Goal: Transaction & Acquisition: Purchase product/service

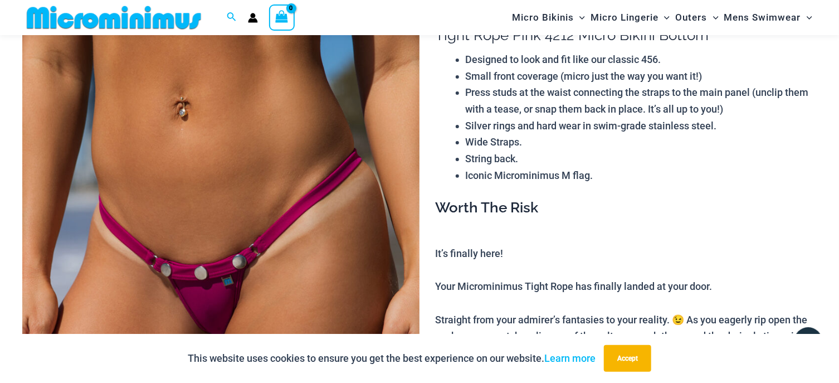
scroll to position [109, 0]
click at [249, 154] on img at bounding box center [220, 290] width 397 height 596
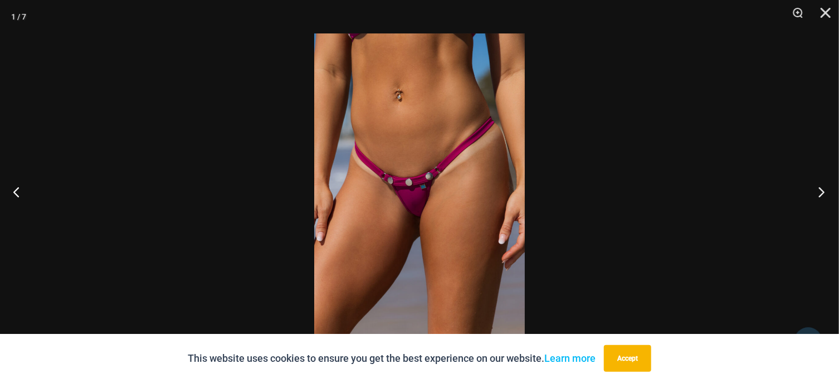
click at [819, 191] on button "Next" at bounding box center [819, 192] width 42 height 56
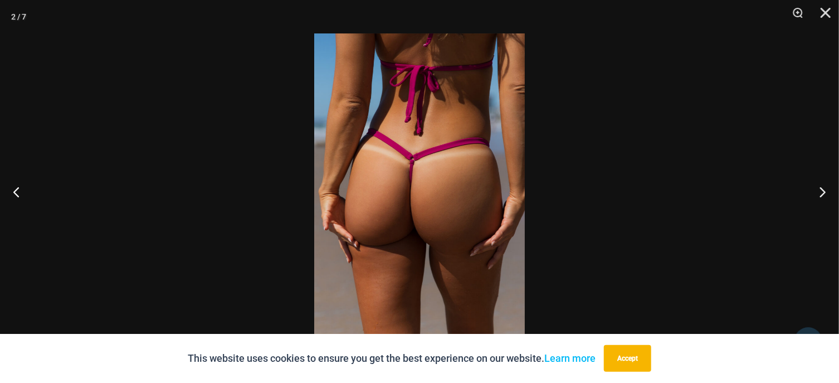
click at [823, 190] on button "Next" at bounding box center [819, 192] width 42 height 56
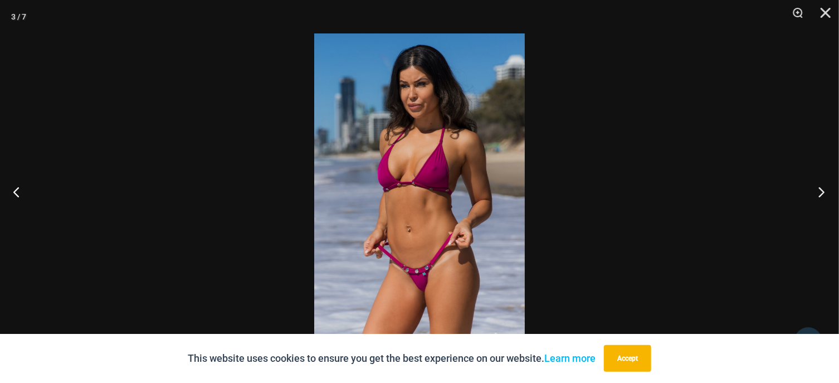
click at [820, 191] on button "Next" at bounding box center [819, 192] width 42 height 56
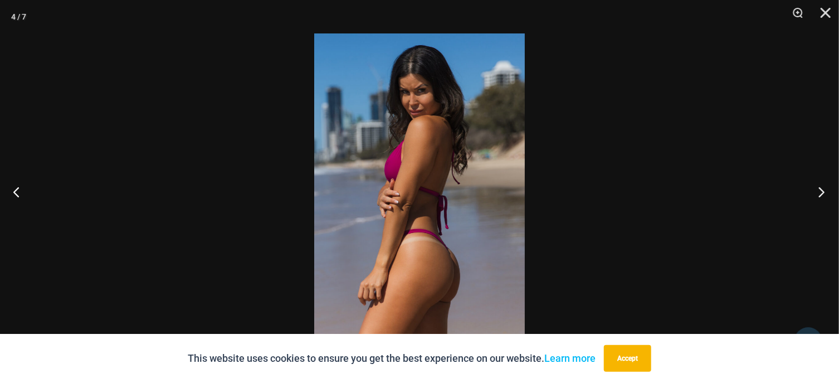
click at [828, 192] on button "Next" at bounding box center [819, 192] width 42 height 56
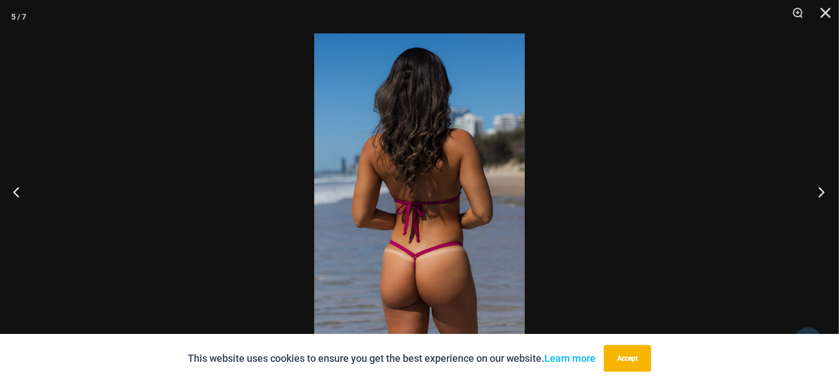
click at [822, 186] on button "Next" at bounding box center [819, 192] width 42 height 56
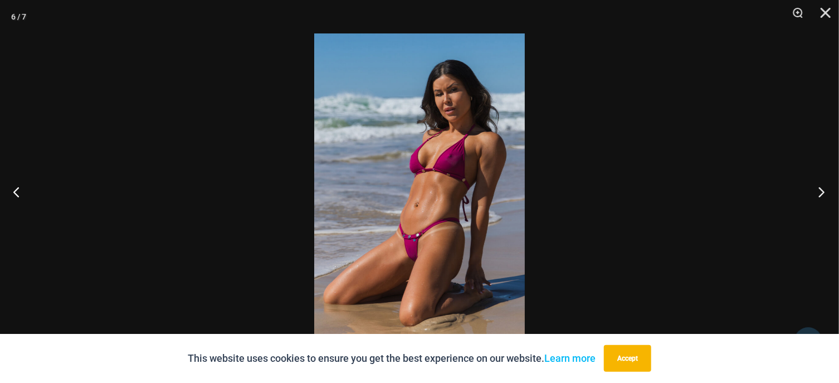
click at [822, 198] on button "Next" at bounding box center [819, 192] width 42 height 56
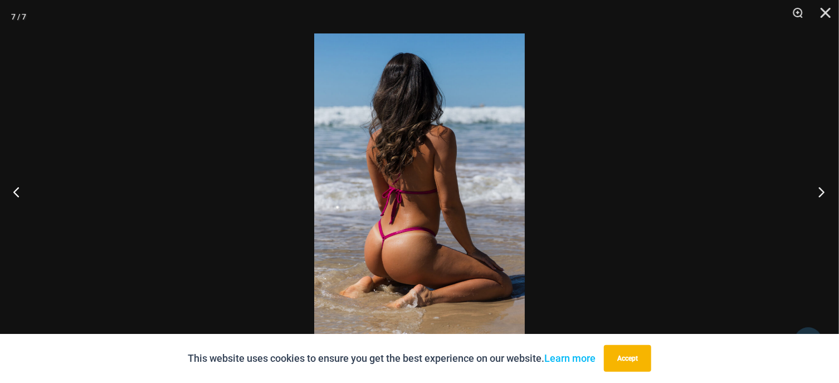
click at [822, 199] on button "Next" at bounding box center [819, 192] width 42 height 56
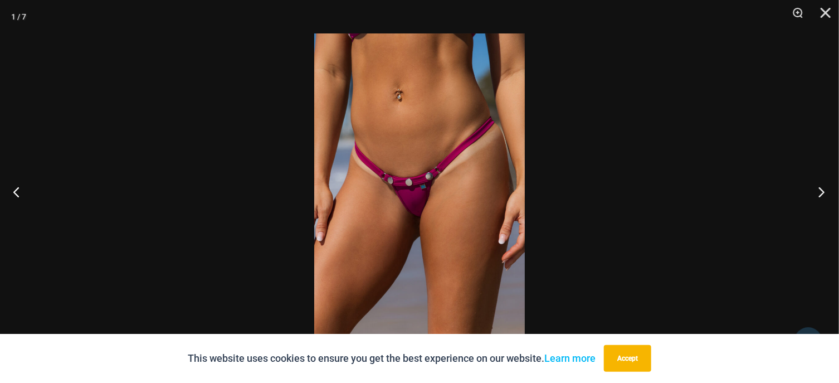
click at [822, 199] on button "Next" at bounding box center [819, 192] width 42 height 56
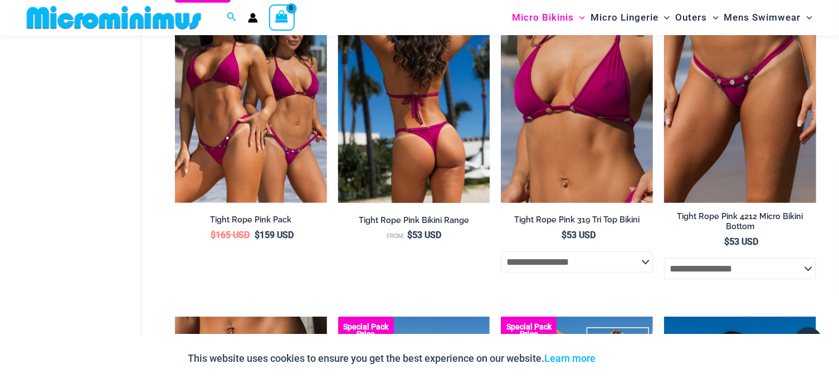
scroll to position [289, 0]
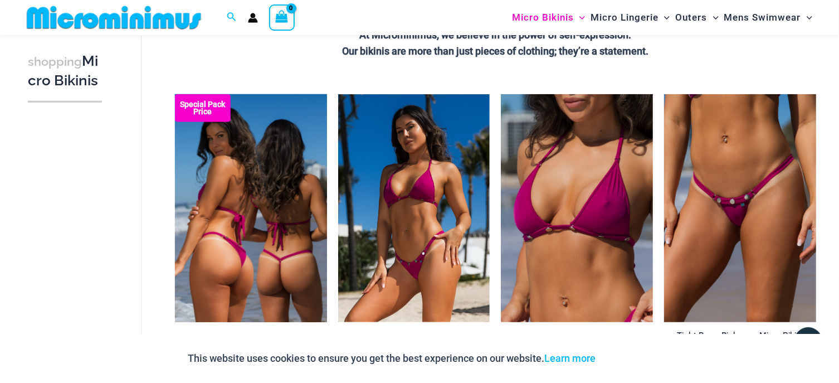
click at [278, 184] on img at bounding box center [251, 208] width 152 height 228
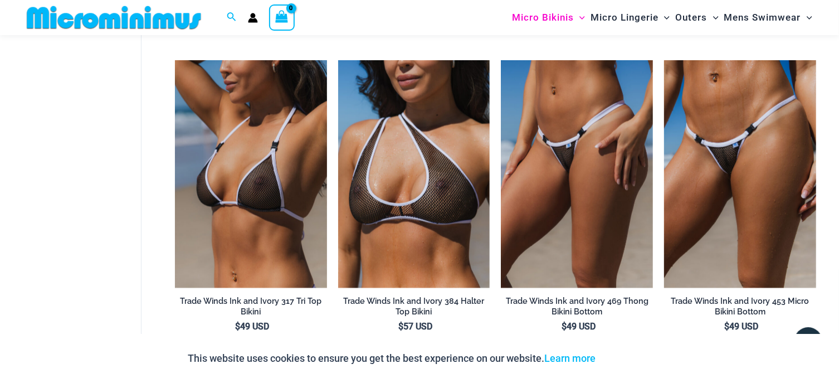
scroll to position [886, 0]
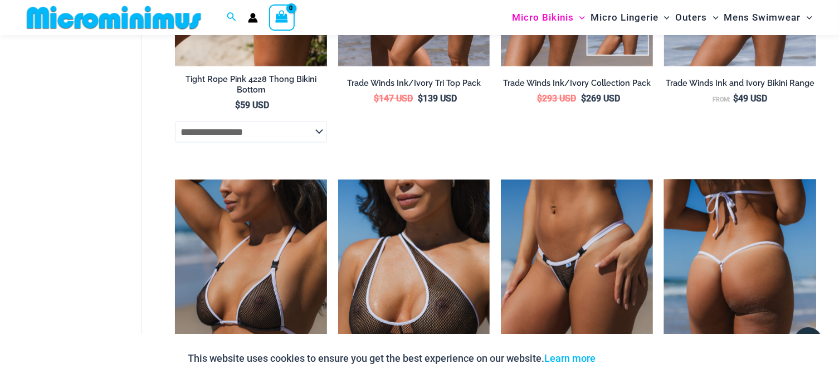
drag, startPoint x: 756, startPoint y: 247, endPoint x: 699, endPoint y: 202, distance: 72.6
click at [756, 247] on img at bounding box center [740, 293] width 152 height 228
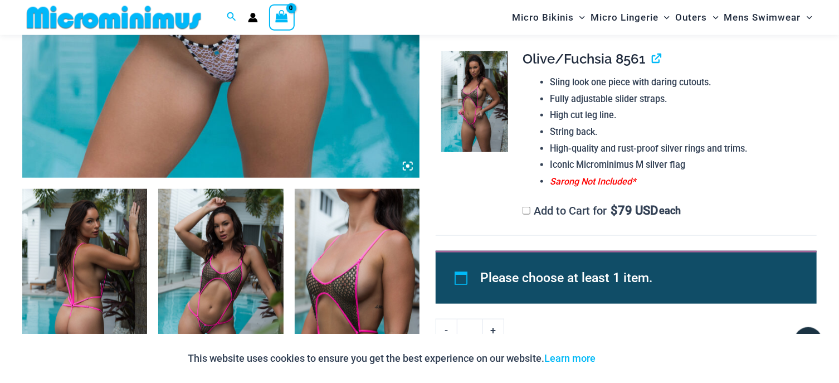
scroll to position [468, 0]
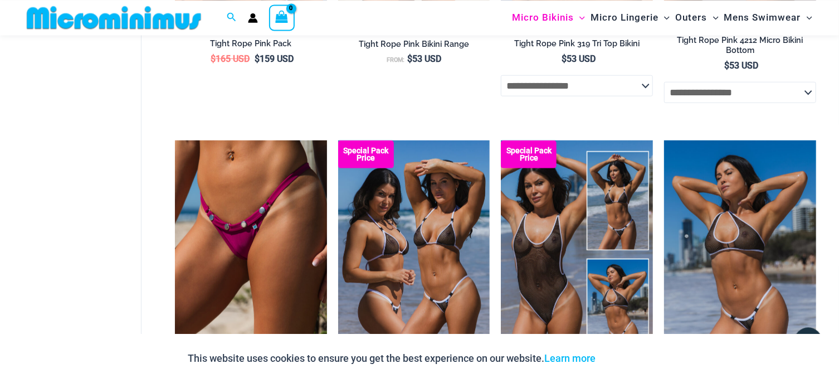
scroll to position [1005, 0]
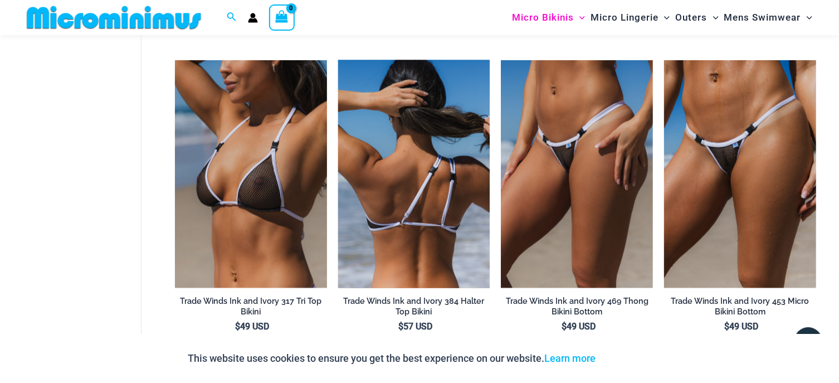
click at [381, 187] on img at bounding box center [414, 174] width 152 height 228
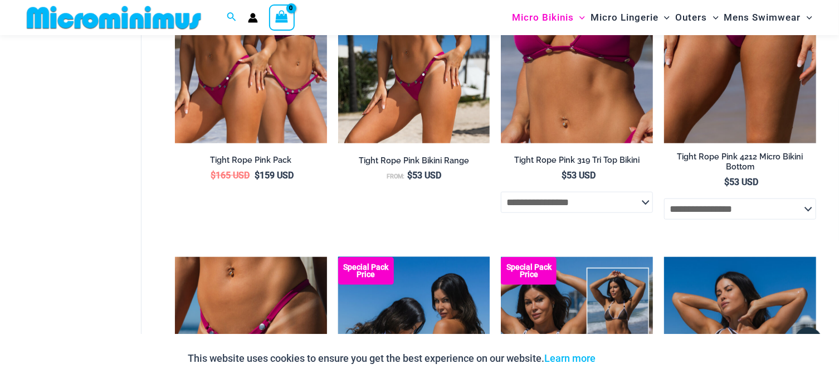
scroll to position [647, 0]
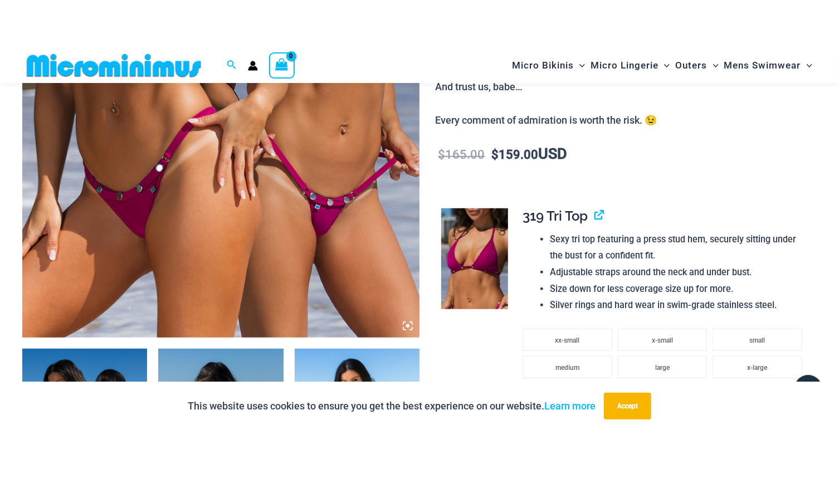
scroll to position [348, 0]
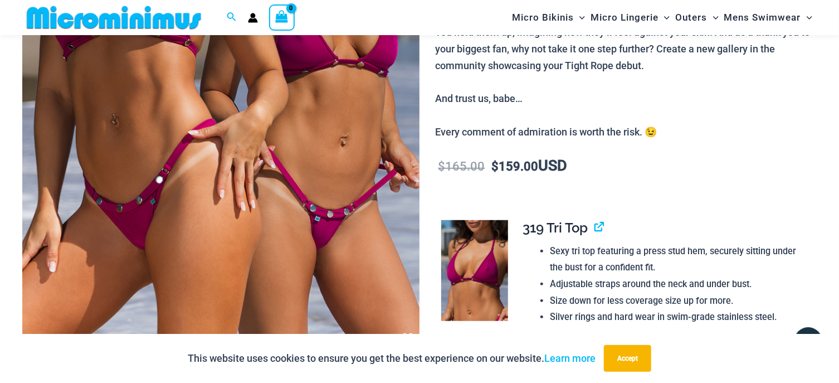
click at [305, 186] on img at bounding box center [220, 51] width 397 height 596
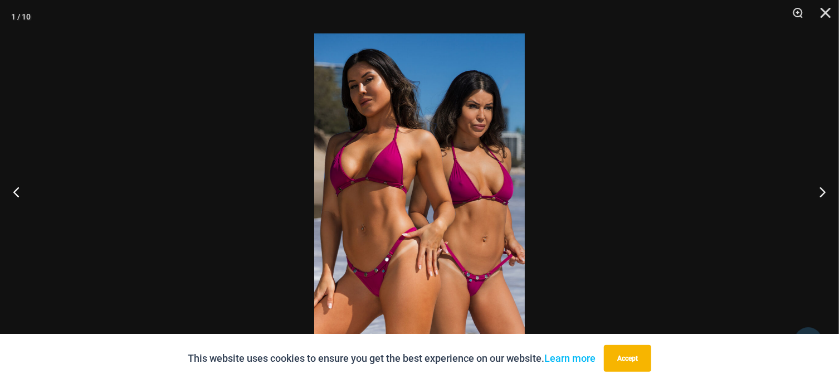
click at [625, 99] on div at bounding box center [419, 191] width 839 height 383
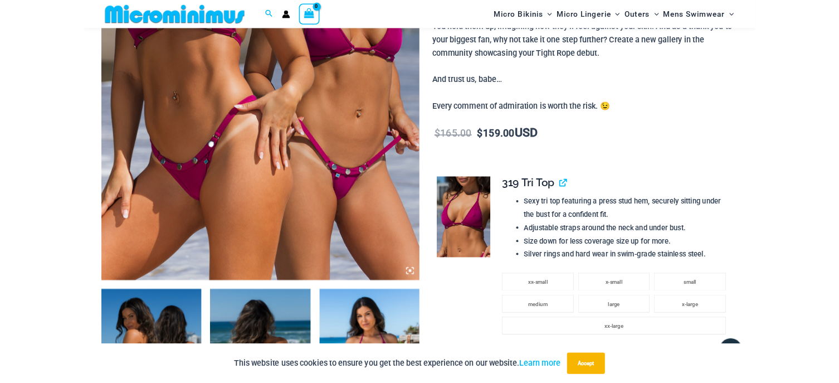
scroll to position [313, 0]
